Goal: Information Seeking & Learning: Check status

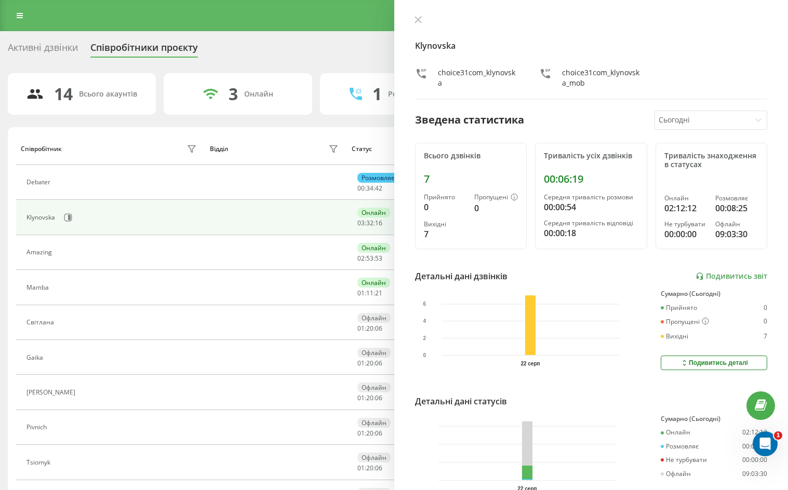
click at [753, 27] on div "Klynovska choice31com_klynovska choice31com_klynovska_mob" at bounding box center [591, 58] width 353 height 84
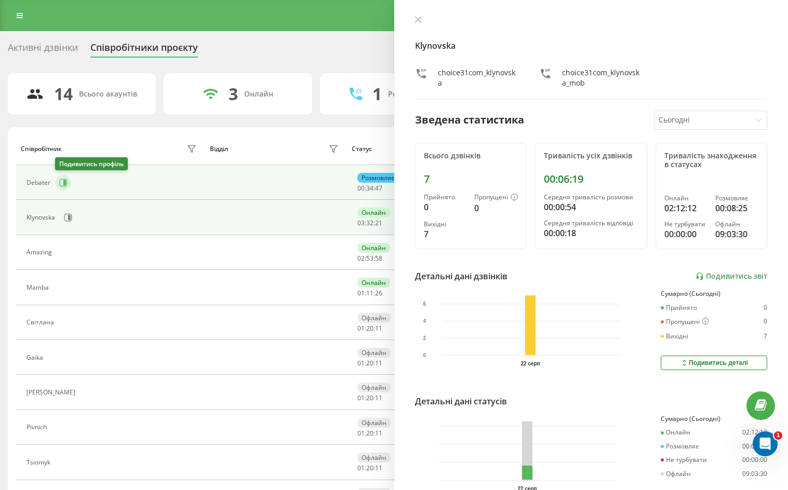
click at [63, 182] on icon at bounding box center [64, 182] width 3 height 5
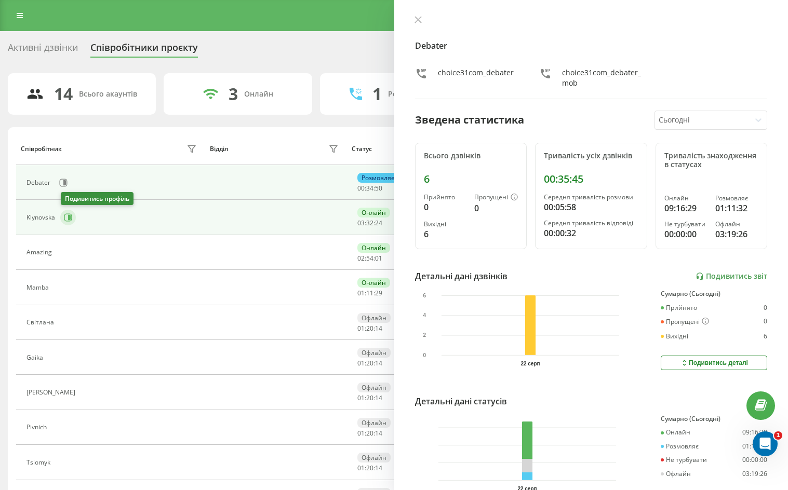
click at [64, 219] on icon at bounding box center [68, 217] width 8 height 8
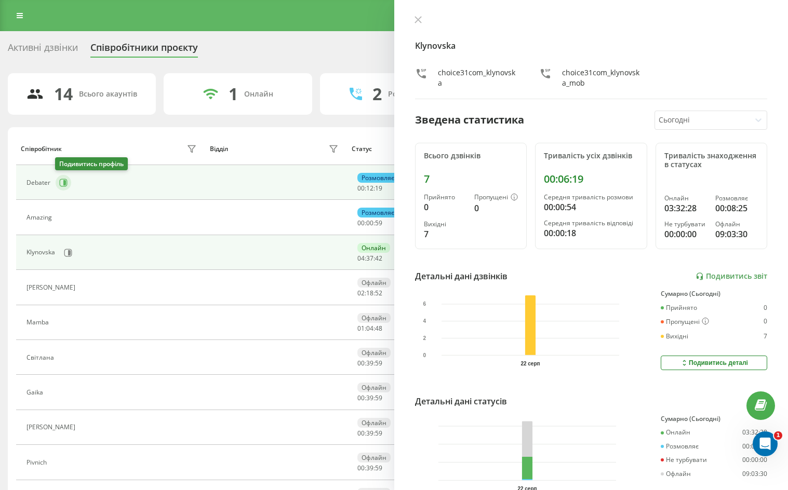
click at [66, 183] on icon at bounding box center [63, 183] width 8 height 8
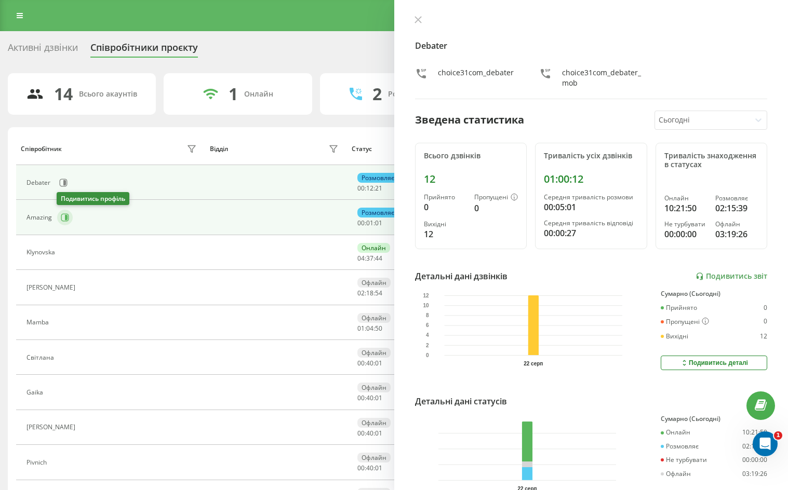
click at [63, 216] on icon at bounding box center [65, 217] width 8 height 8
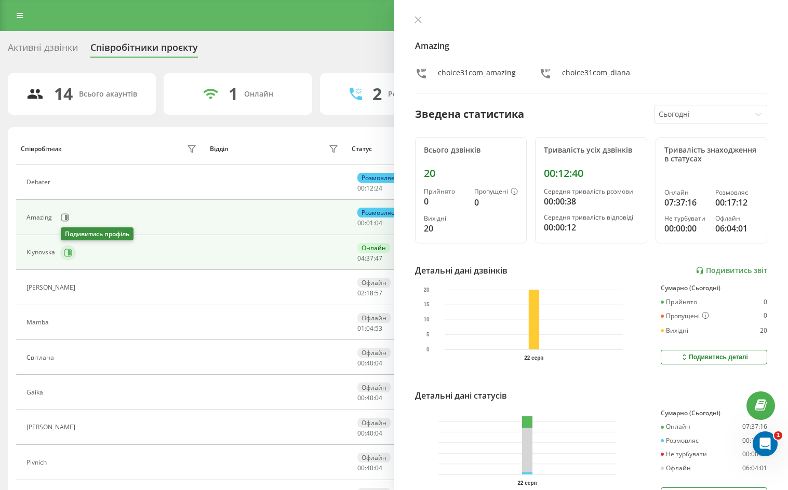
click at [70, 258] on button at bounding box center [68, 253] width 16 height 16
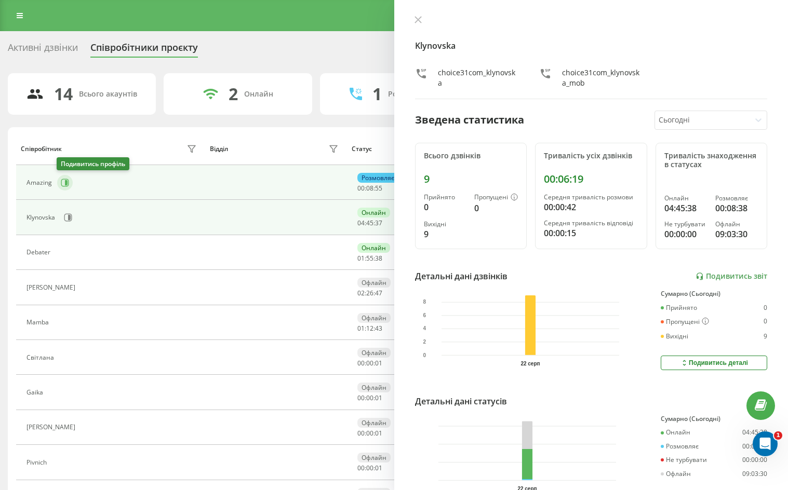
click at [67, 183] on icon at bounding box center [66, 182] width 3 height 5
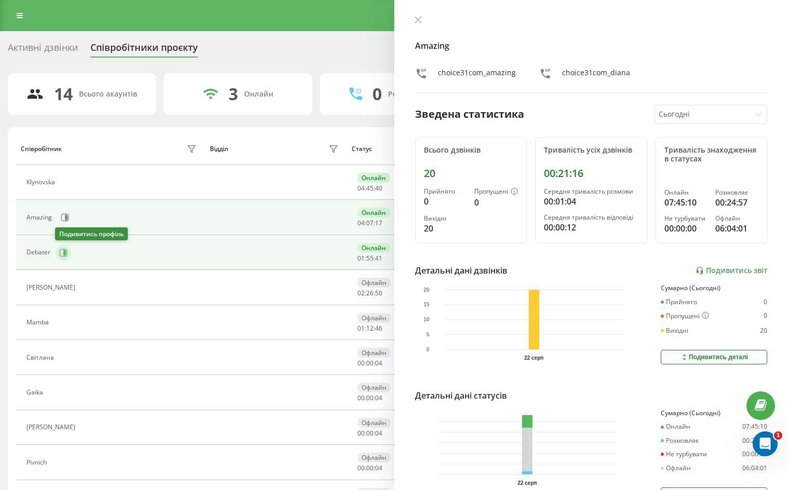
click at [66, 258] on button at bounding box center [64, 253] width 16 height 16
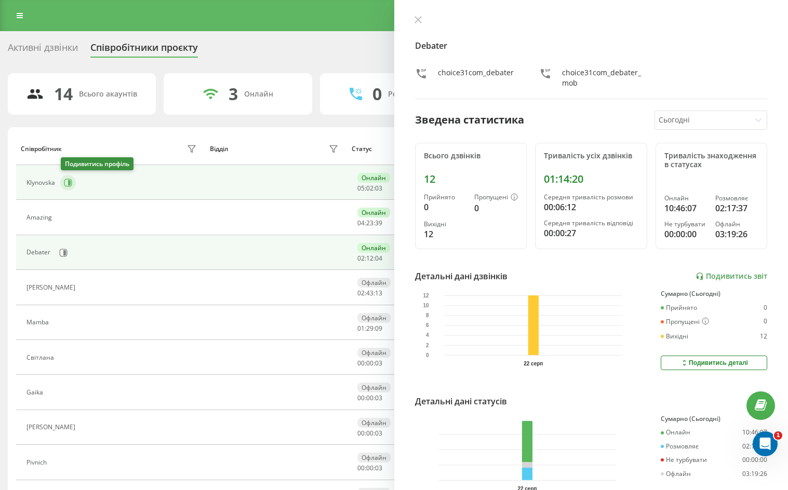
click at [66, 184] on icon at bounding box center [68, 183] width 8 height 8
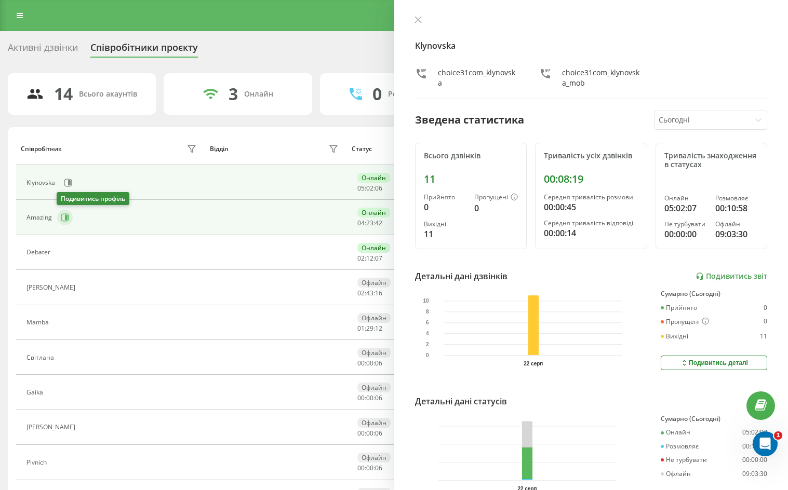
click at [66, 218] on icon at bounding box center [66, 217] width 3 height 5
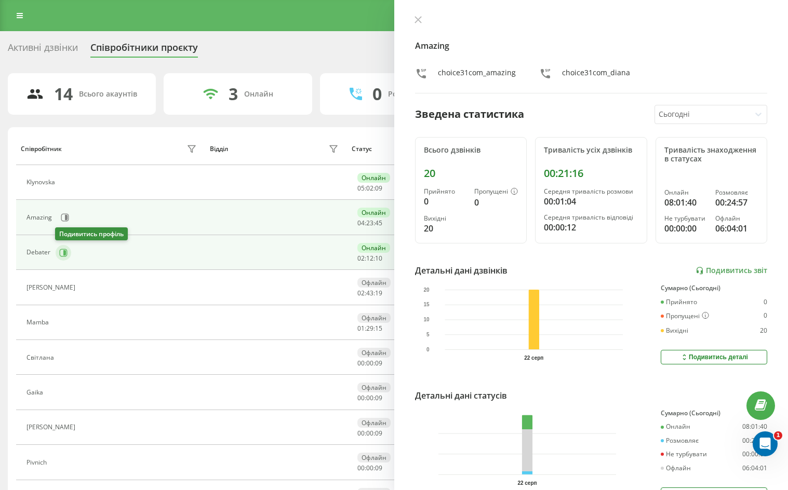
click at [64, 253] on icon at bounding box center [64, 252] width 3 height 5
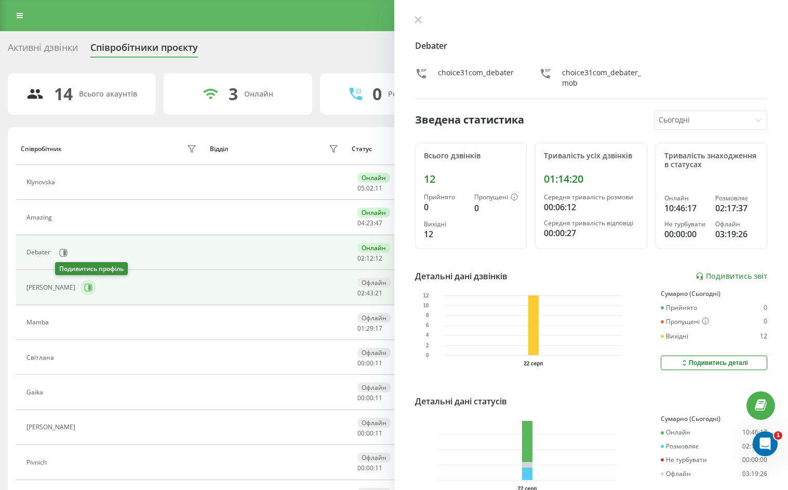
click at [84, 288] on icon at bounding box center [88, 288] width 8 height 8
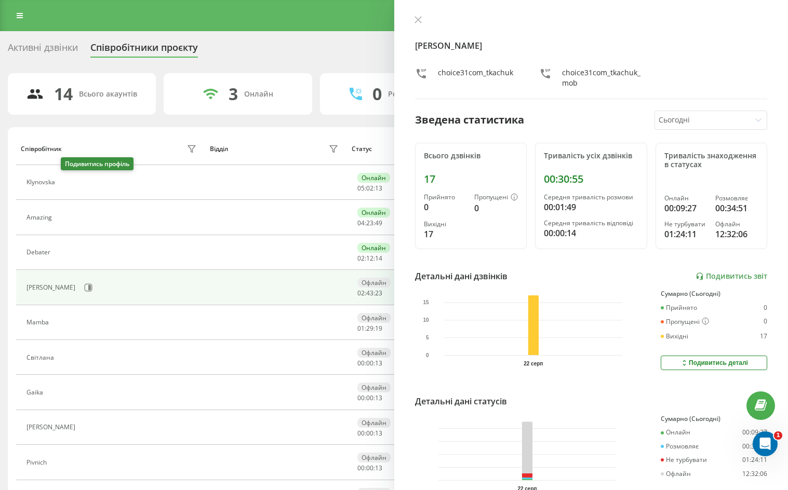
click at [68, 183] on icon at bounding box center [66, 183] width 8 height 8
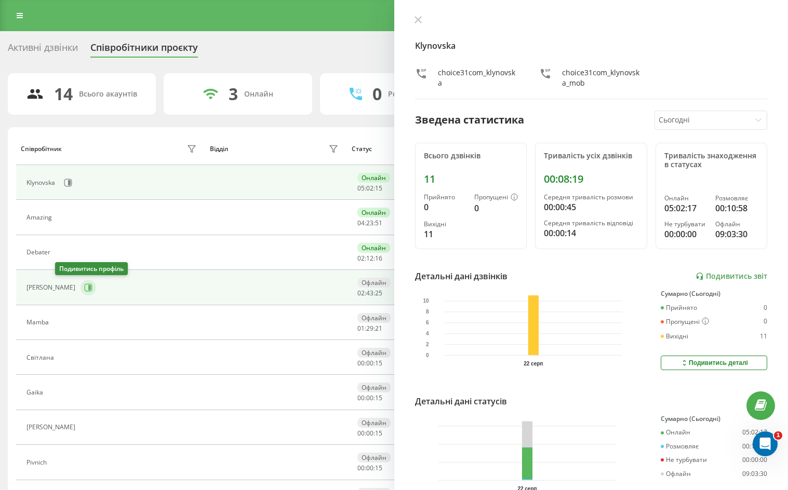
click at [88, 287] on icon at bounding box center [89, 287] width 3 height 5
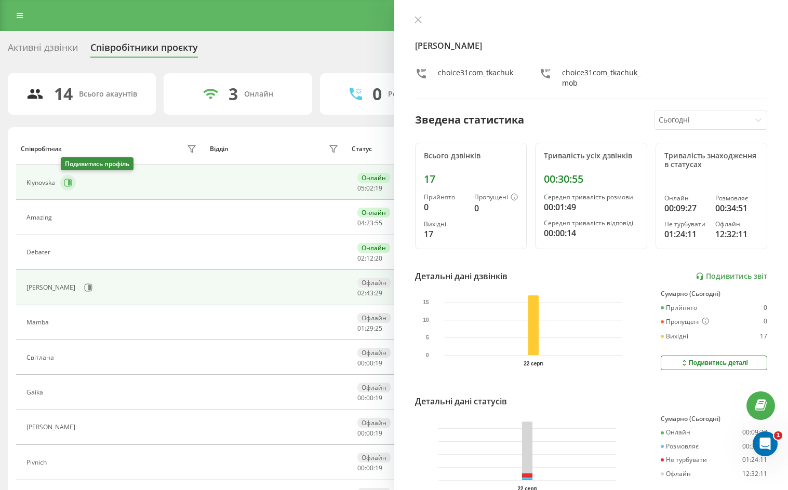
click at [67, 184] on icon at bounding box center [68, 183] width 8 height 8
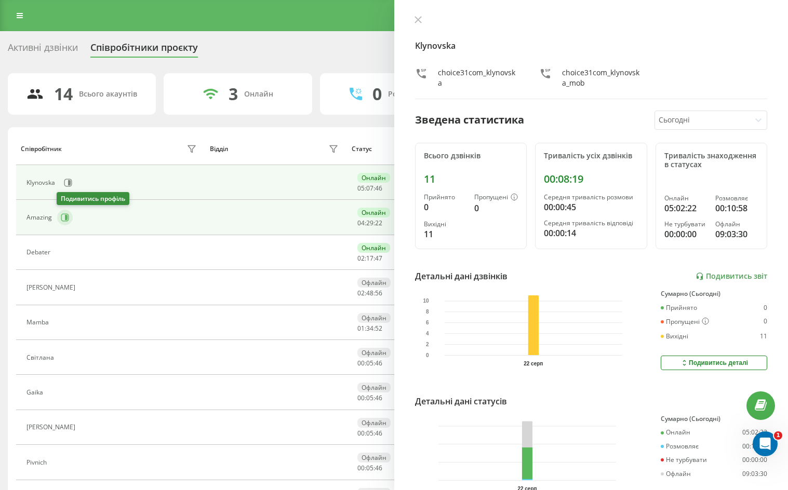
click at [65, 215] on icon at bounding box center [66, 217] width 3 height 5
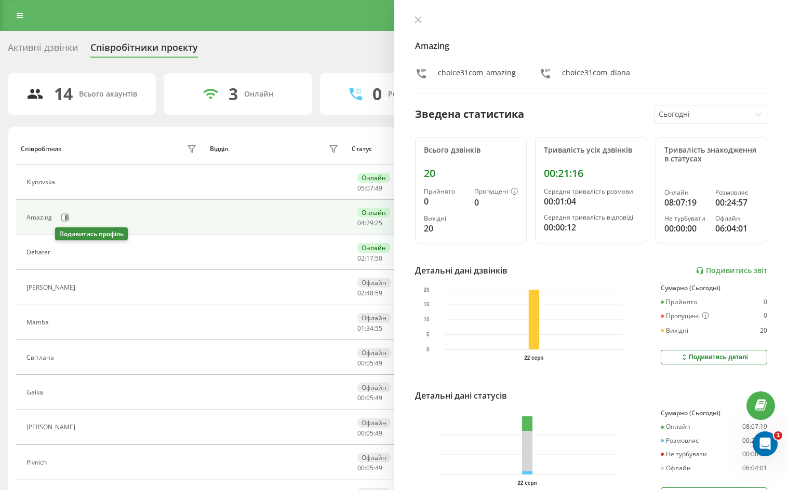
click at [60, 254] on icon at bounding box center [62, 253] width 8 height 8
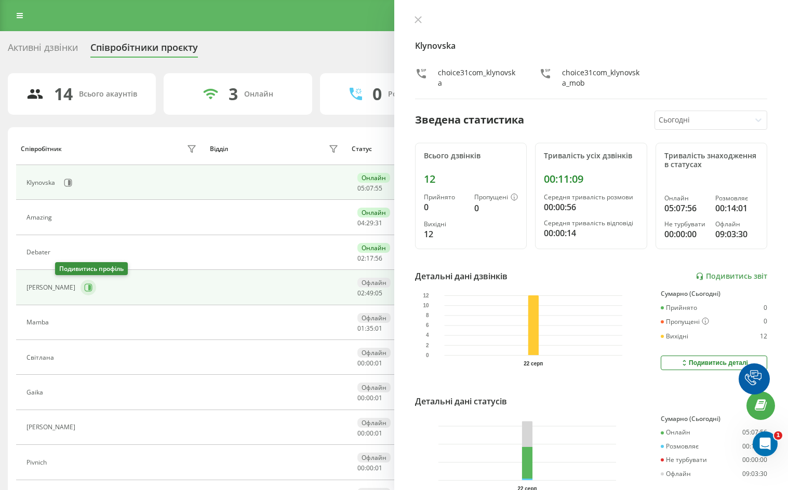
click at [84, 284] on icon at bounding box center [88, 288] width 8 height 8
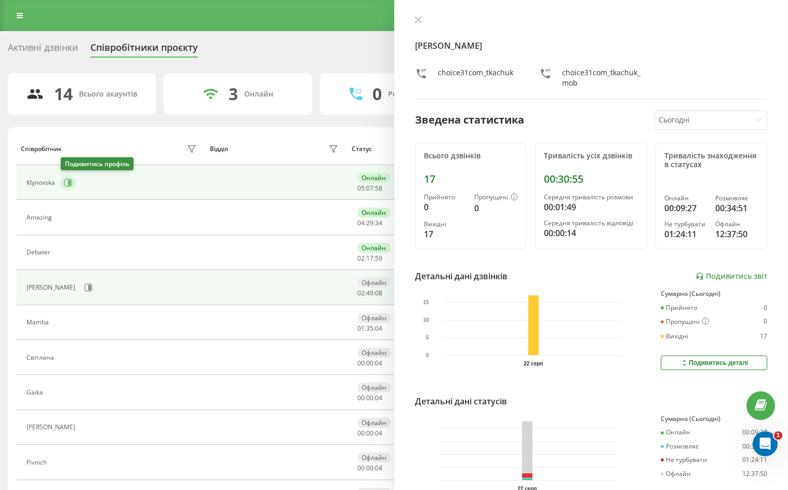
click at [69, 182] on icon at bounding box center [69, 182] width 3 height 5
